Goal: Find specific page/section: Find specific page/section

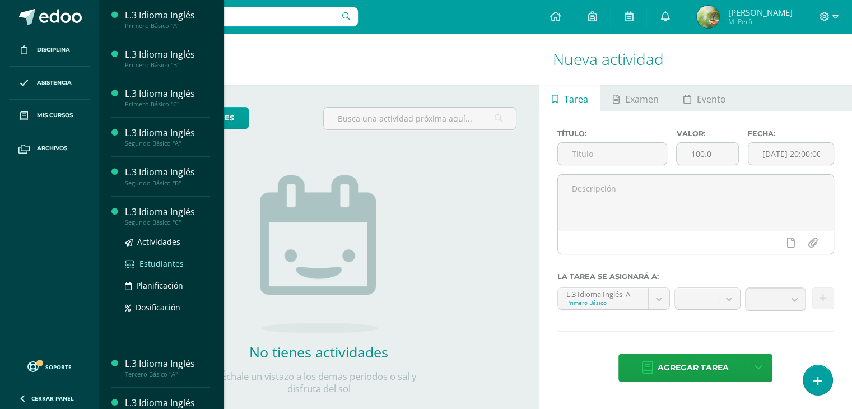
click at [155, 263] on span "Estudiantes" at bounding box center [162, 263] width 44 height 11
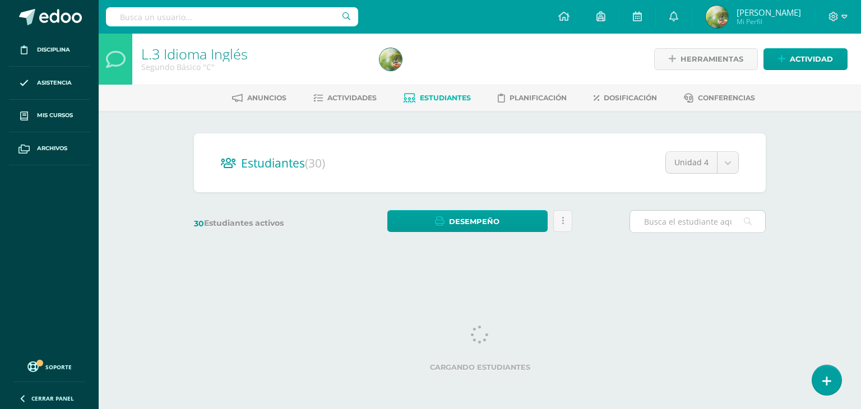
click at [690, 225] on input "text" at bounding box center [697, 222] width 135 height 22
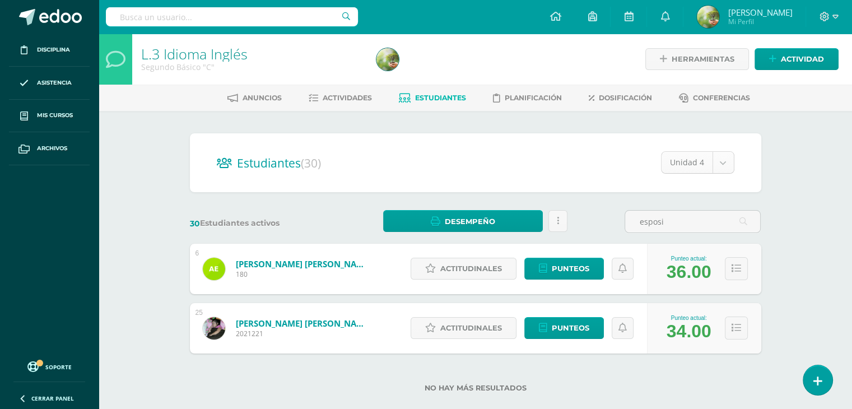
type input "esposi"
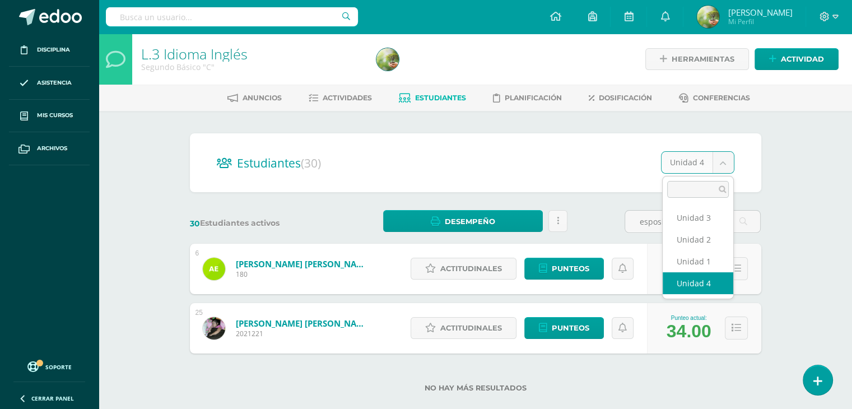
click at [726, 164] on body "Disciplina Asistencia Mis cursos Archivos Soporte Ayuda Reportar un problema Ce…" at bounding box center [426, 214] width 852 height 428
select select "/dashboard/teacher/section/1767/students/?unit=71480"
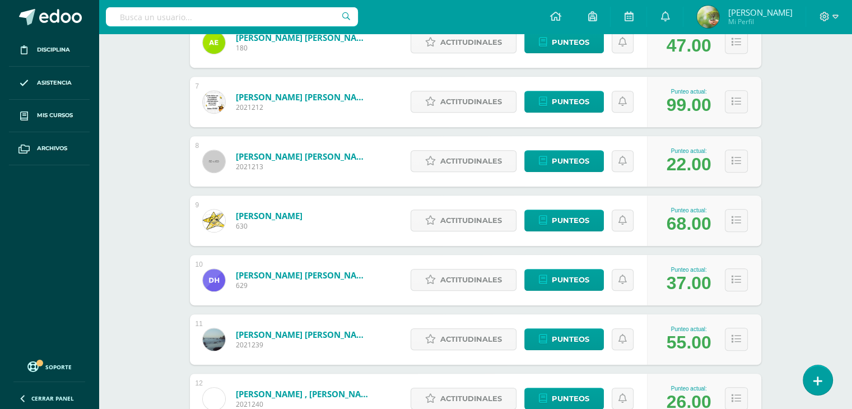
scroll to position [532, 0]
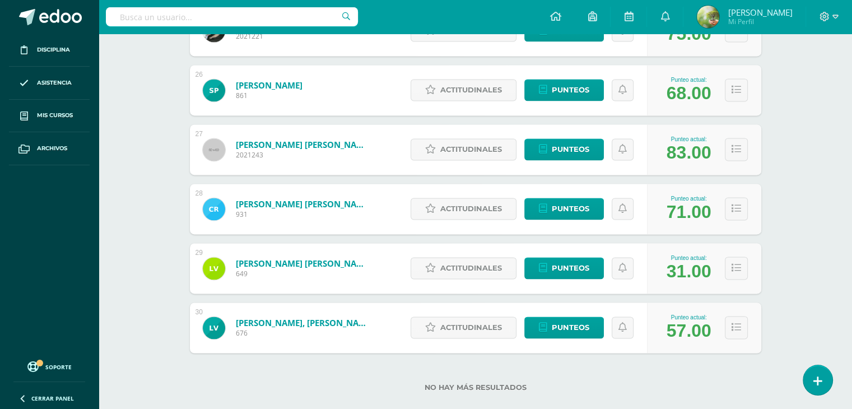
scroll to position [1675, 0]
